Goal: Information Seeking & Learning: Check status

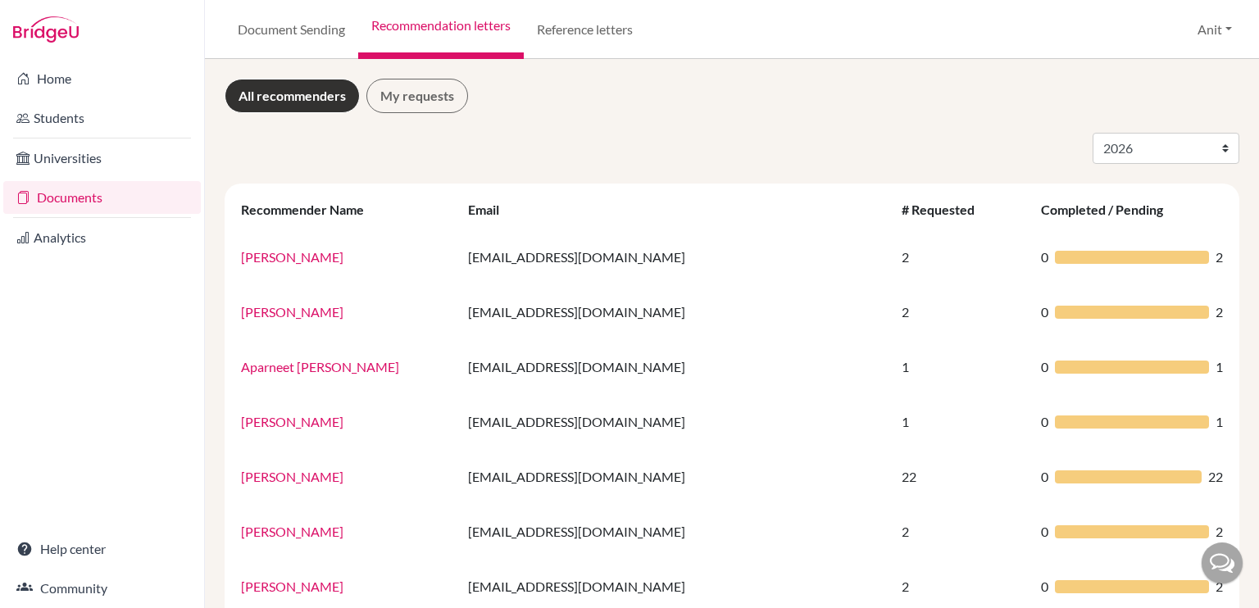
select select "2026"
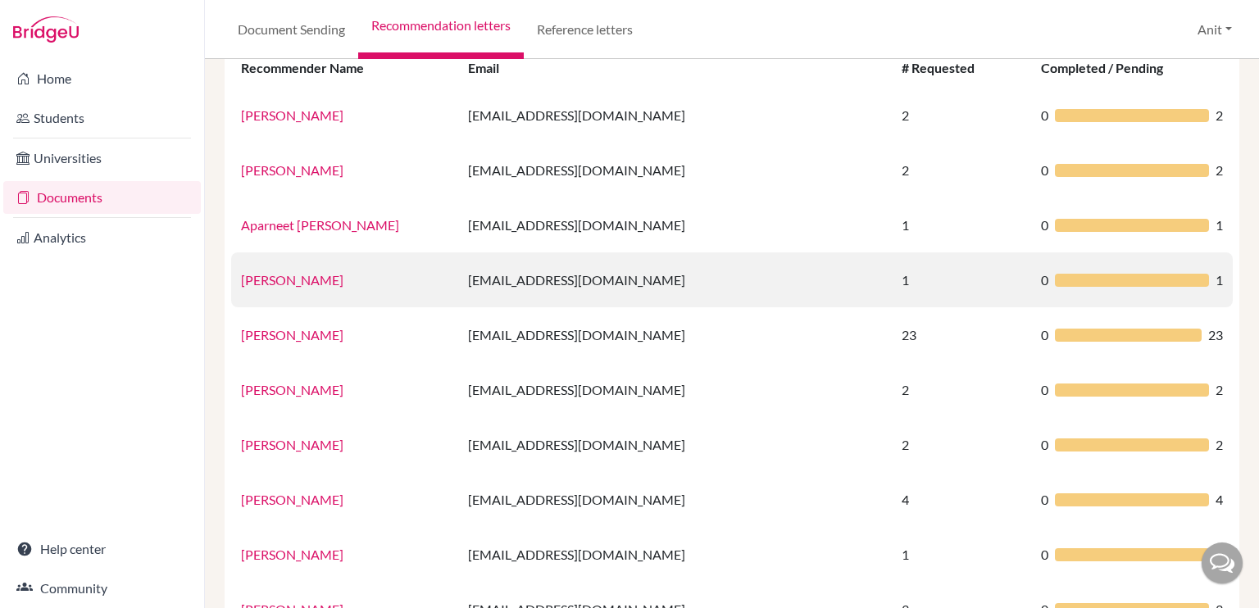
scroll to position [138, 0]
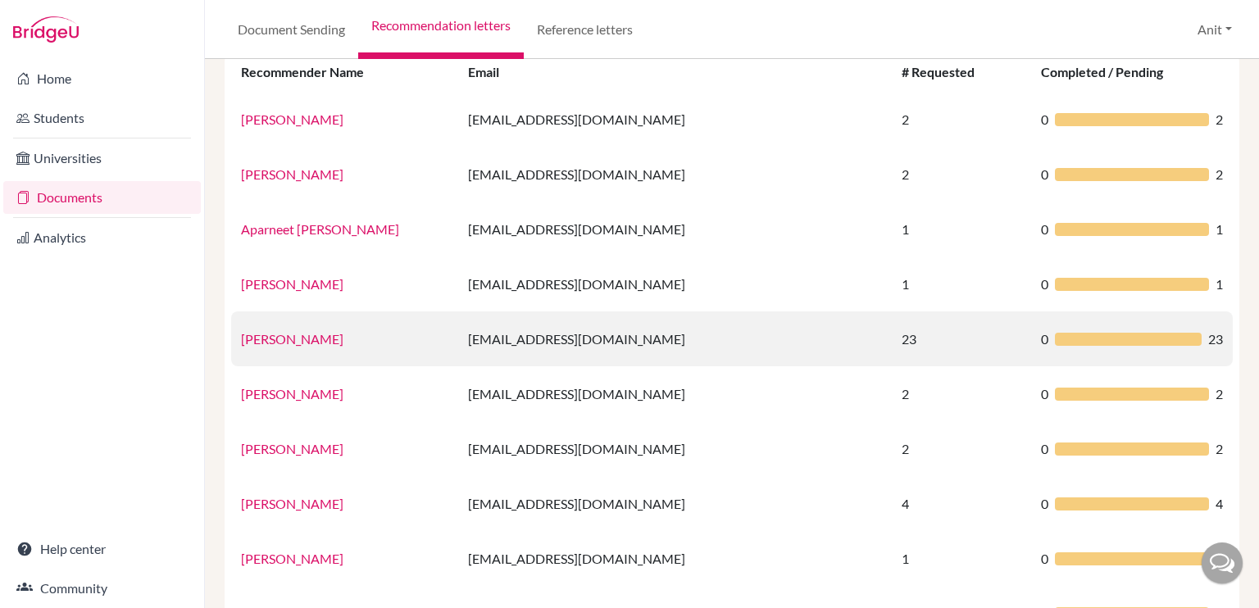
click at [342, 332] on link "Ms.Deepali Aggarwal" at bounding box center [292, 339] width 102 height 16
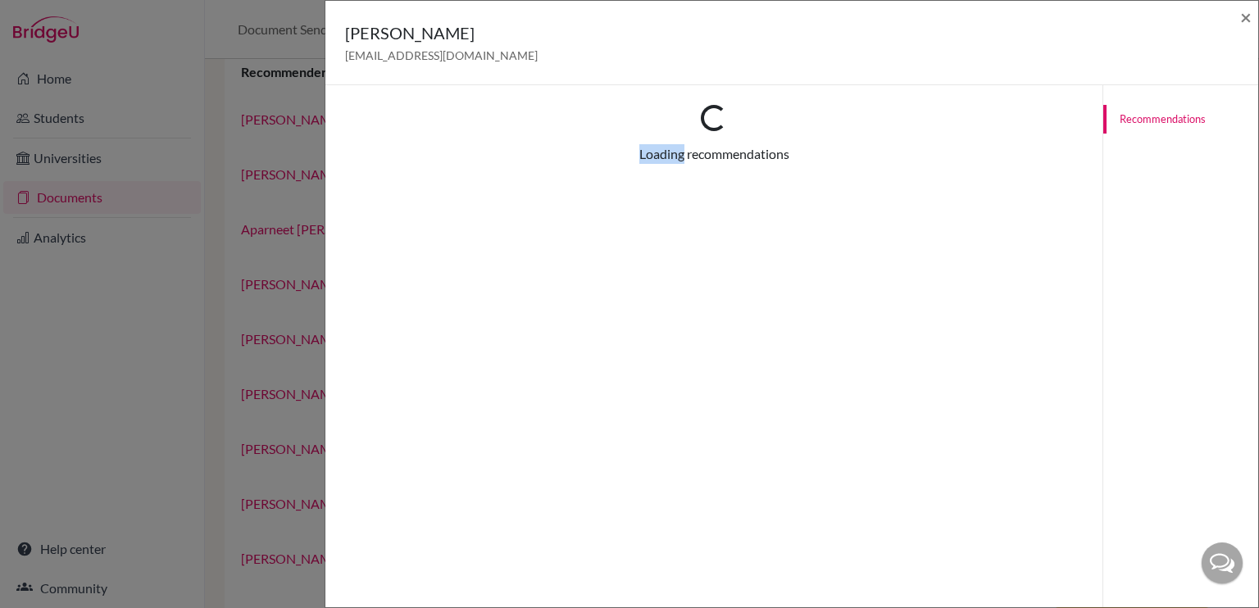
click at [342, 333] on div "Loading... Loading recommendations Recommendations for graduating year 2026 Thi…" at bounding box center [713, 389] width 777 height 608
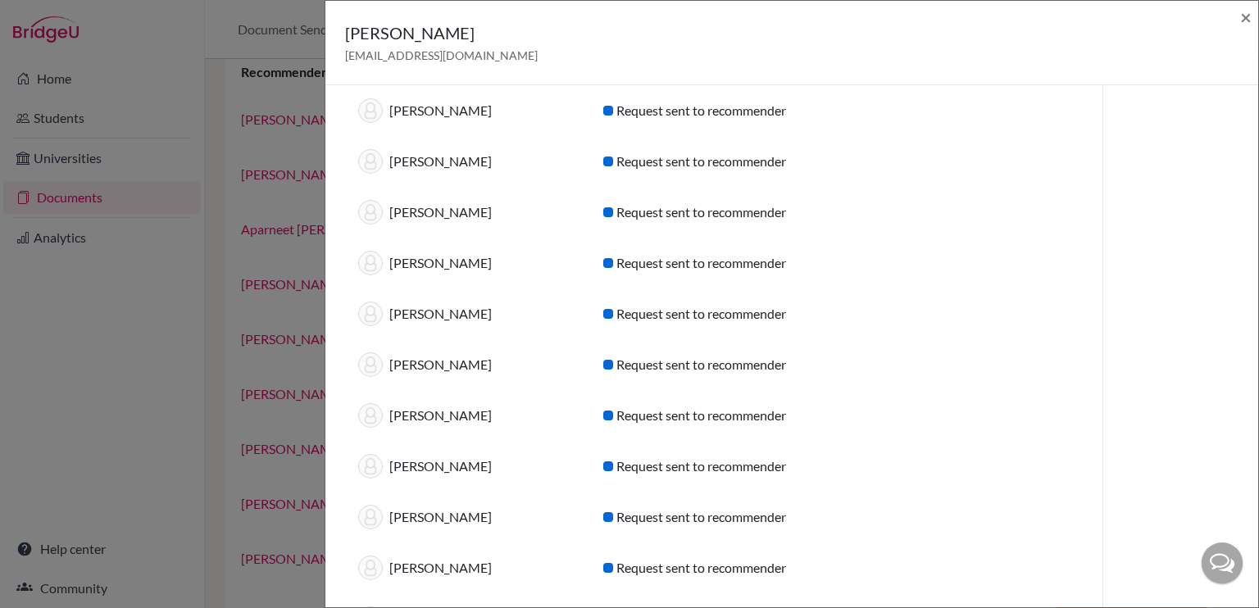
scroll to position [132, 0]
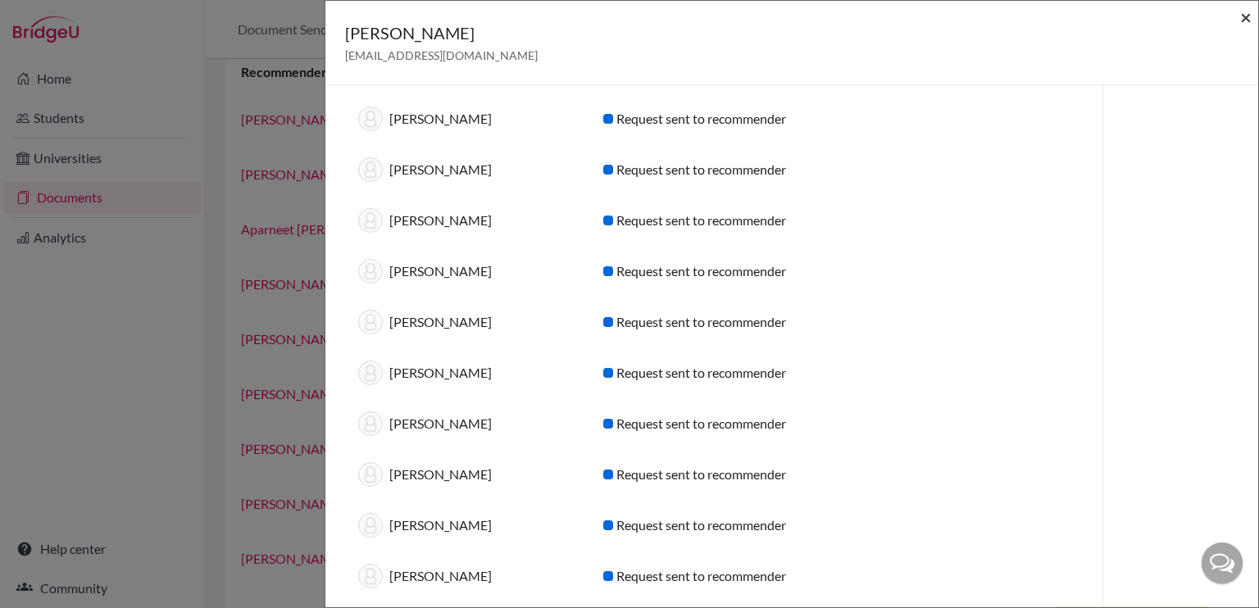
click at [1248, 9] on span "×" at bounding box center [1245, 17] width 11 height 24
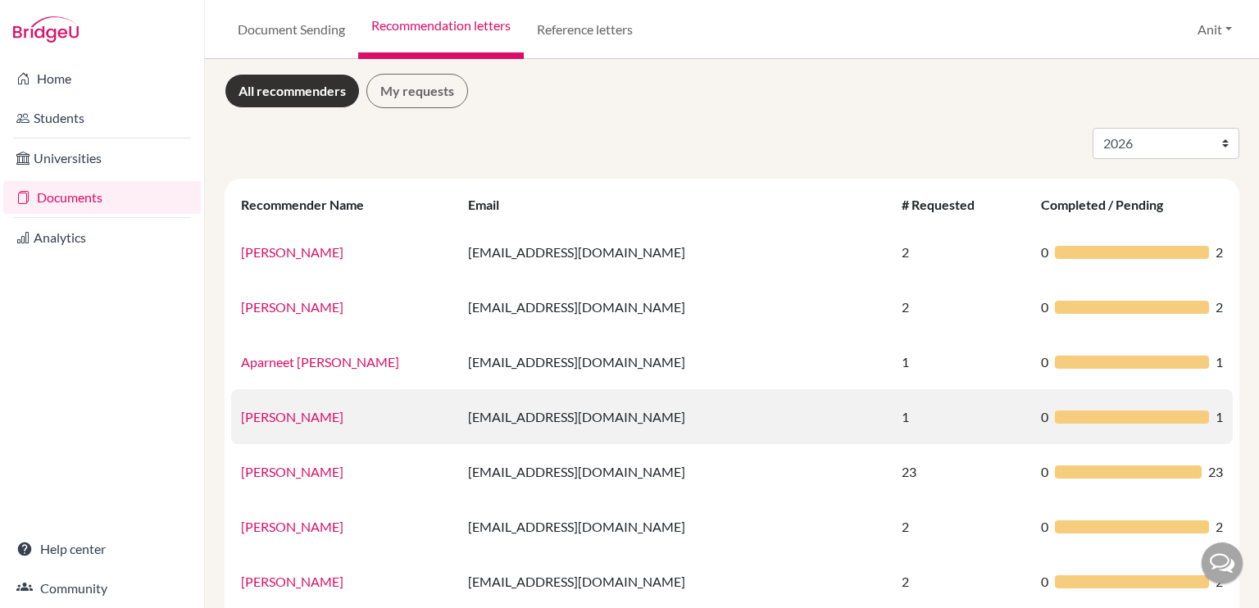
scroll to position [0, 0]
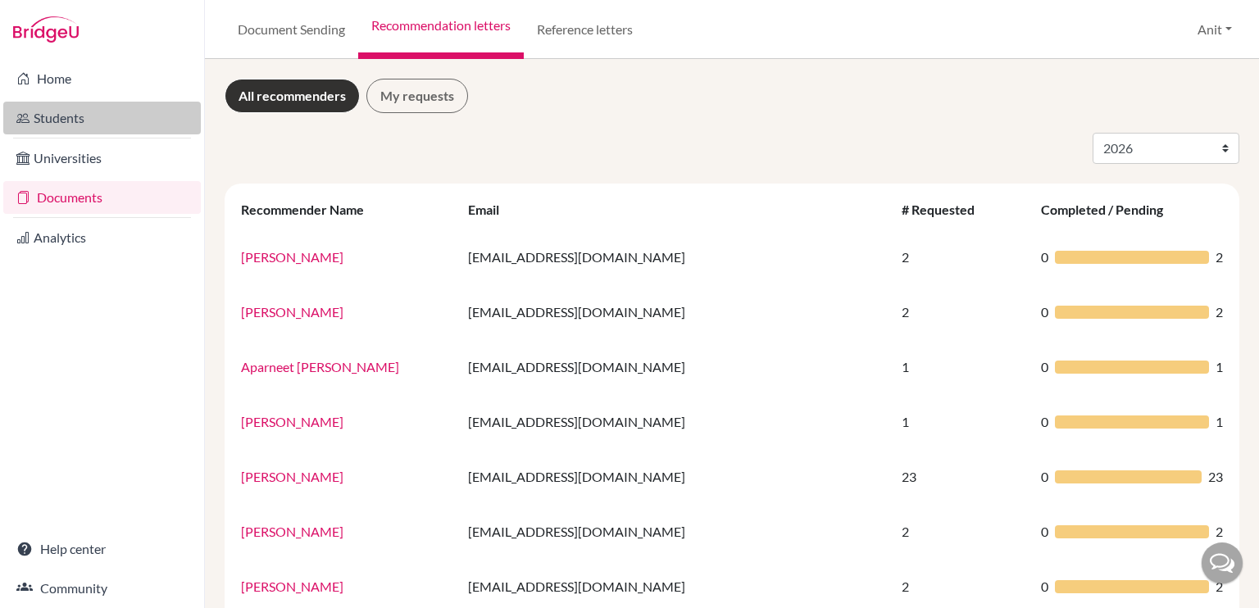
click at [92, 123] on link "Students" at bounding box center [101, 118] width 197 height 33
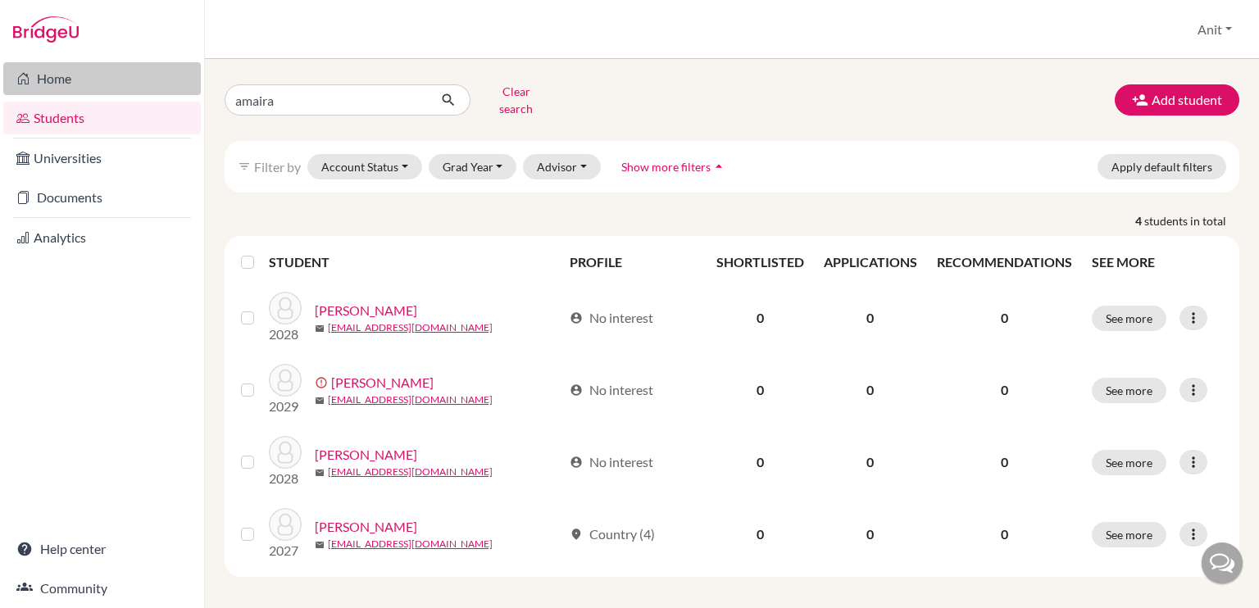
click at [91, 84] on link "Home" at bounding box center [101, 78] width 197 height 33
click at [44, 88] on link "Home" at bounding box center [101, 78] width 197 height 33
